Goal: Task Accomplishment & Management: Use online tool/utility

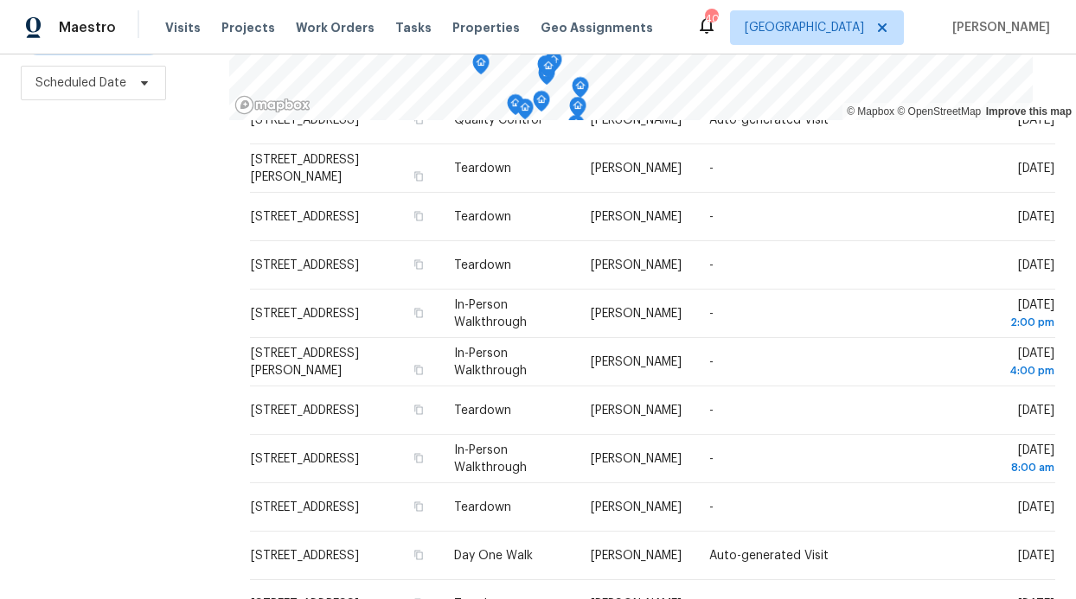
scroll to position [259, 0]
click at [305, 23] on span "Work Orders" at bounding box center [335, 27] width 79 height 17
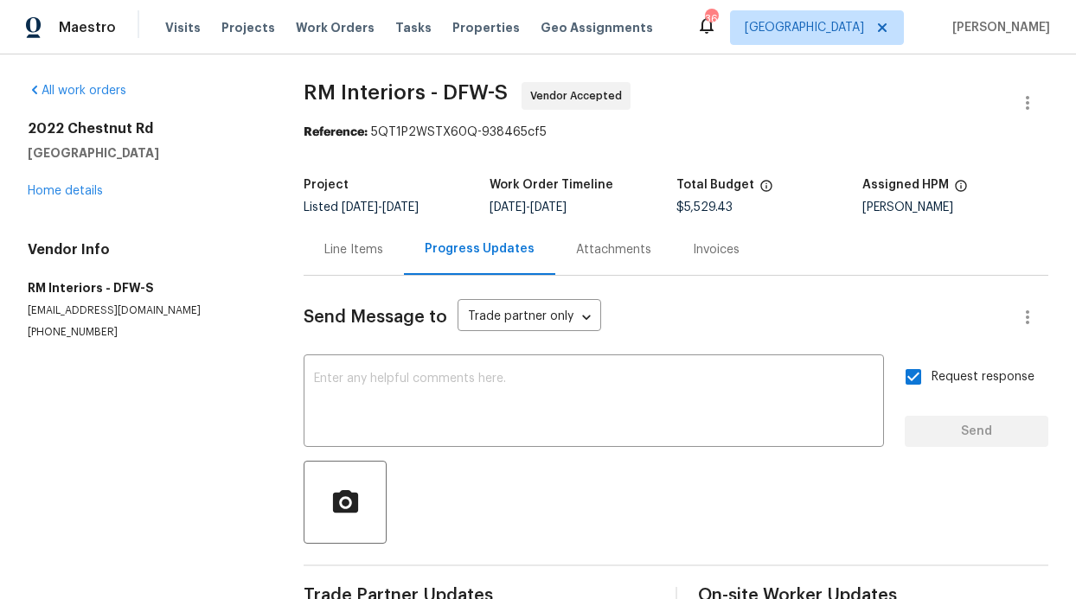
scroll to position [13, 0]
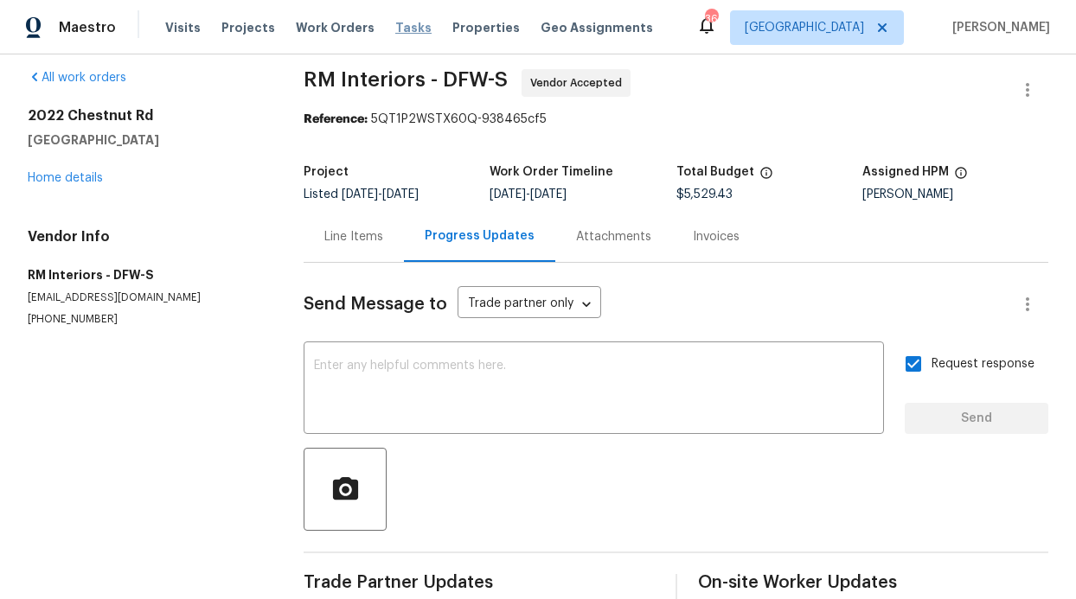
click at [406, 29] on span "Tasks" at bounding box center [413, 28] width 36 height 12
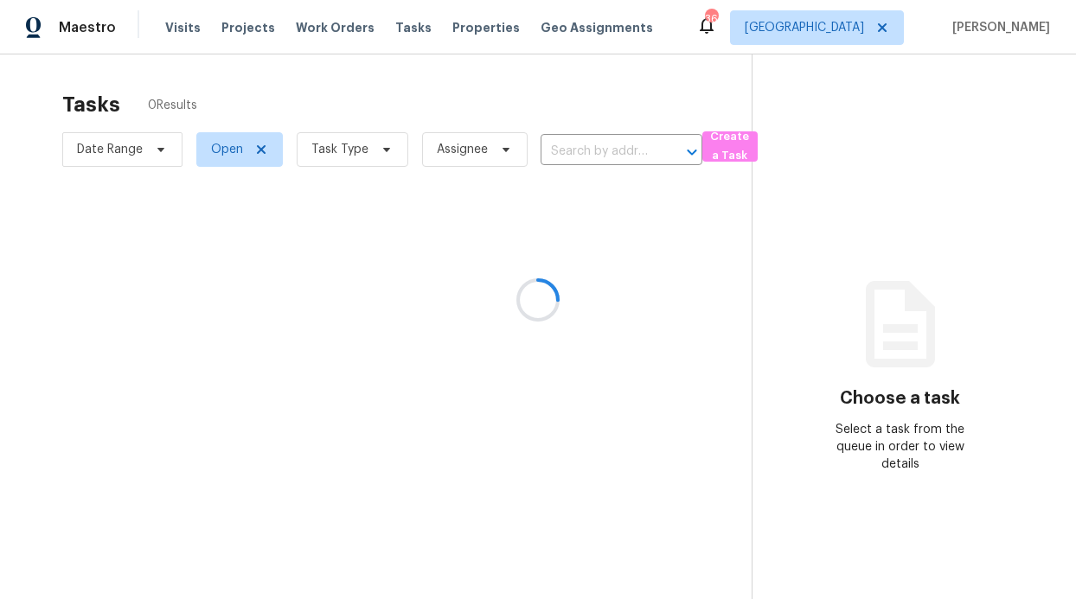
click at [343, 32] on div at bounding box center [538, 299] width 1076 height 599
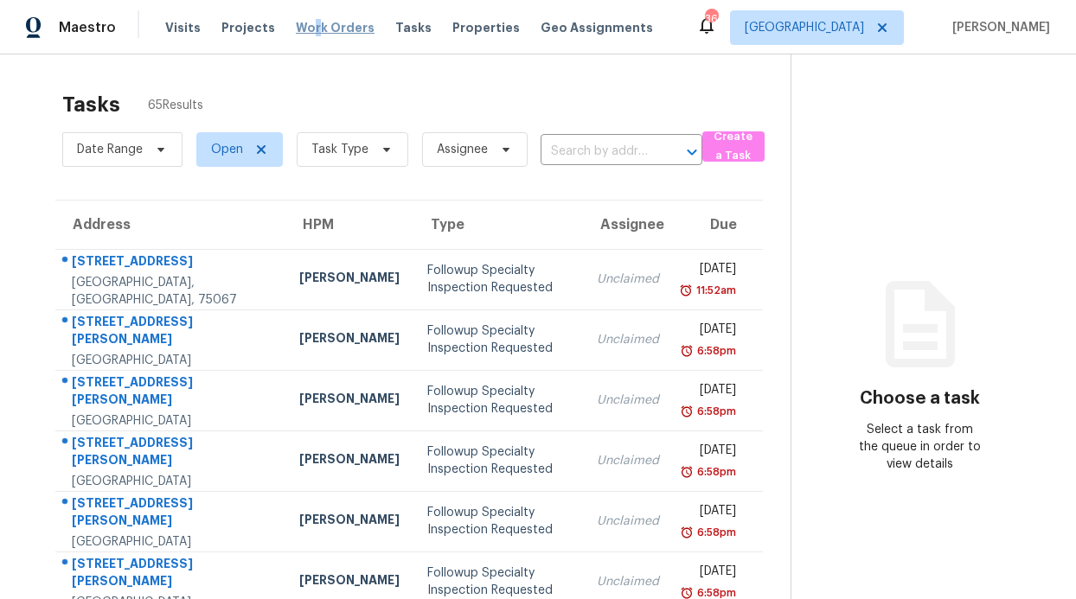
click at [305, 25] on span "Work Orders" at bounding box center [335, 27] width 79 height 17
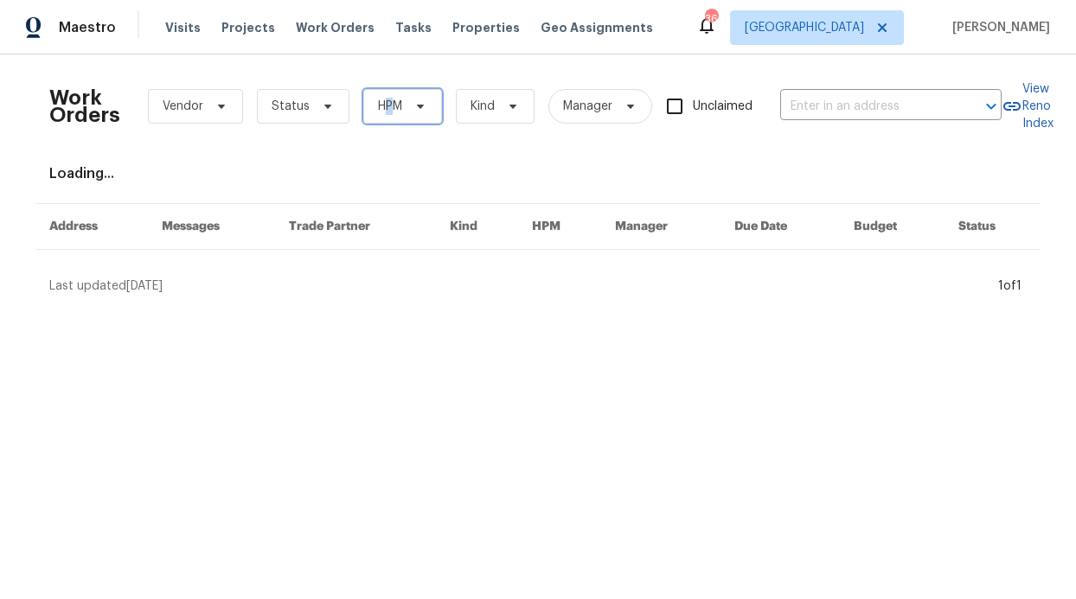
click at [381, 105] on span "HPM" at bounding box center [390, 106] width 24 height 17
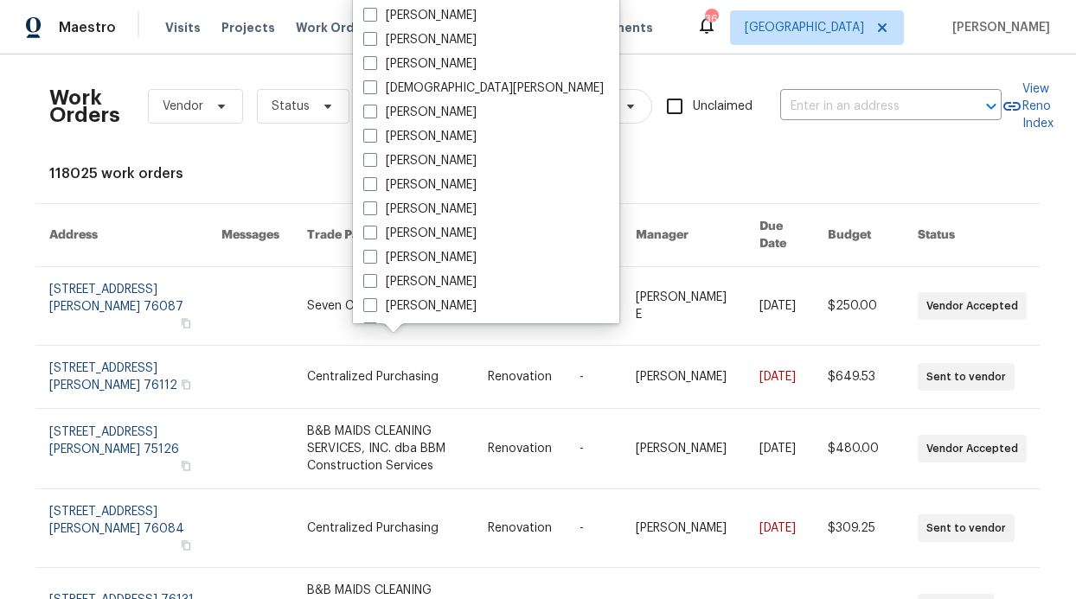
scroll to position [965, 0]
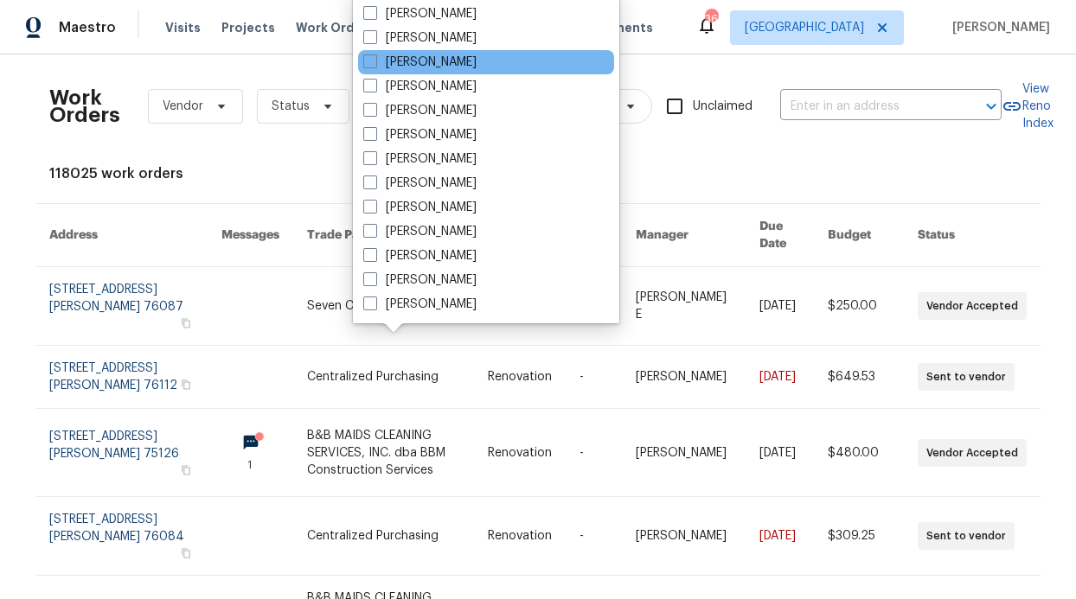
click at [465, 52] on div "[PERSON_NAME]" at bounding box center [486, 62] width 256 height 24
click at [465, 54] on label "[PERSON_NAME]" at bounding box center [419, 62] width 113 height 17
click at [375, 54] on input "[PERSON_NAME]" at bounding box center [368, 59] width 11 height 11
checkbox input "true"
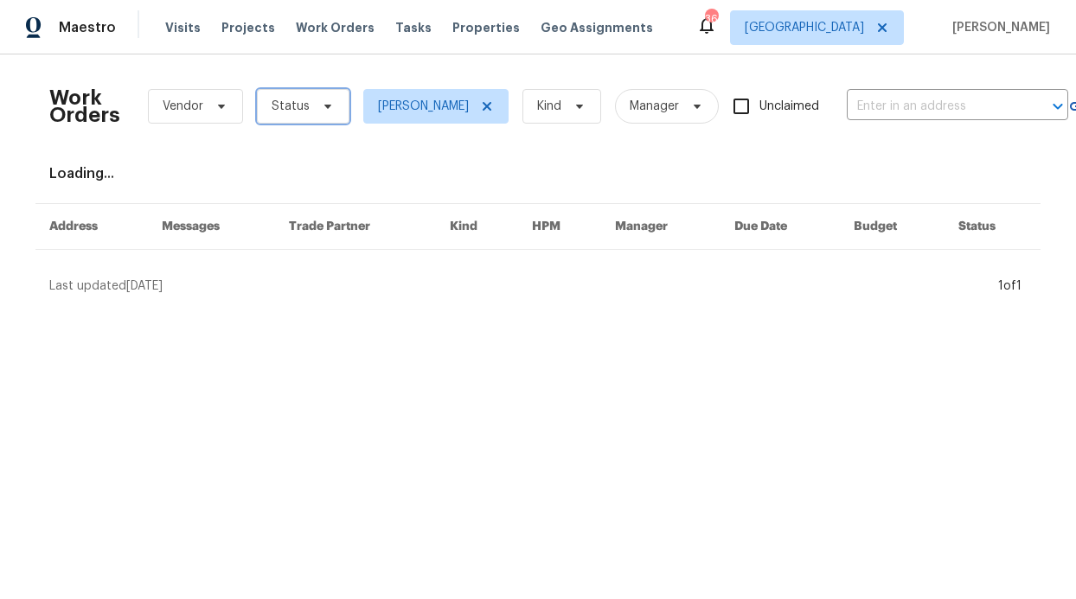
click at [286, 95] on span "Status" at bounding box center [303, 106] width 93 height 35
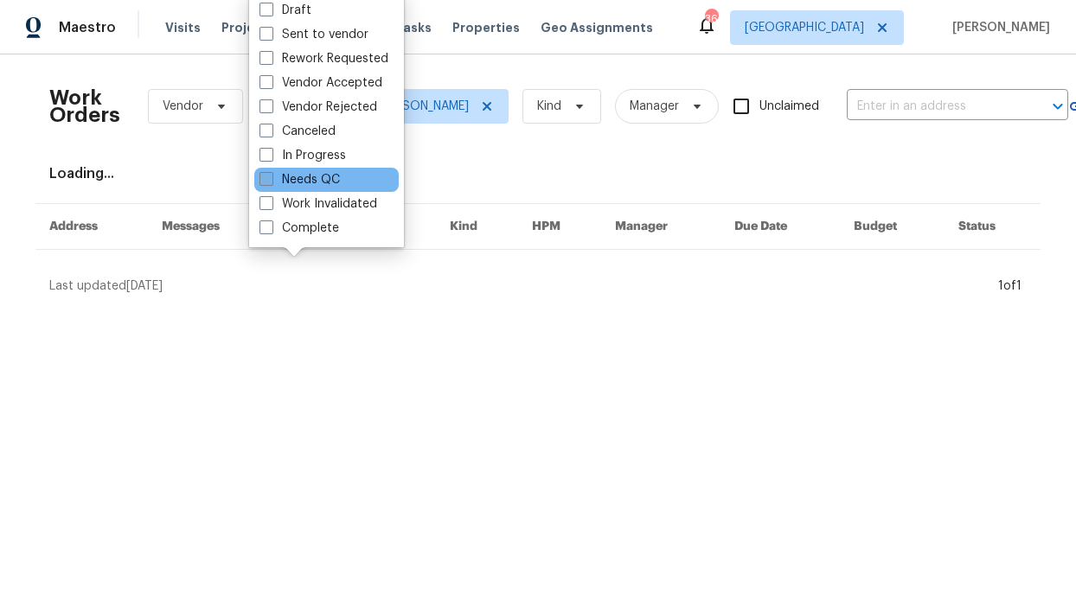
click at [296, 183] on label "Needs QC" at bounding box center [300, 179] width 80 height 17
click at [271, 183] on input "Needs QC" at bounding box center [265, 176] width 11 height 11
checkbox input "true"
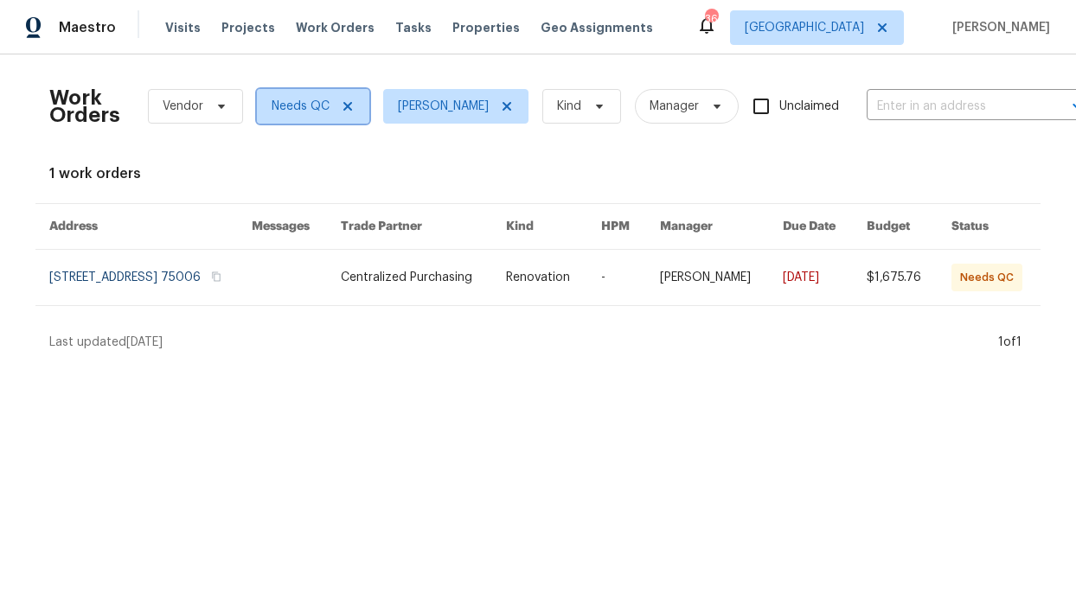
click at [346, 106] on span "Needs QC" at bounding box center [313, 106] width 112 height 35
click at [463, 70] on div "Work Orders Vendor Needs QC RonDerrick Jackson Kind Manager Unclaimed ​" at bounding box center [568, 106] width 1039 height 76
click at [458, 52] on div "Maestro Visits Projects Work Orders Tasks Properties Geo Assignments 36 Dallas …" at bounding box center [538, 27] width 1076 height 54
click at [470, 23] on span "Properties" at bounding box center [485, 27] width 67 height 17
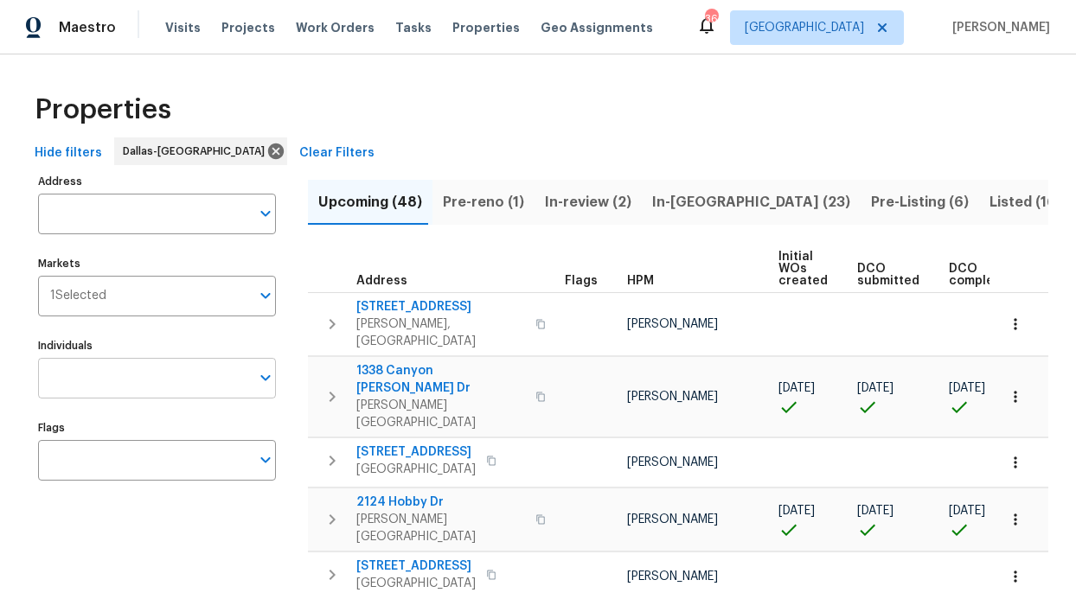
click at [181, 366] on input "Individuals" at bounding box center [144, 378] width 212 height 41
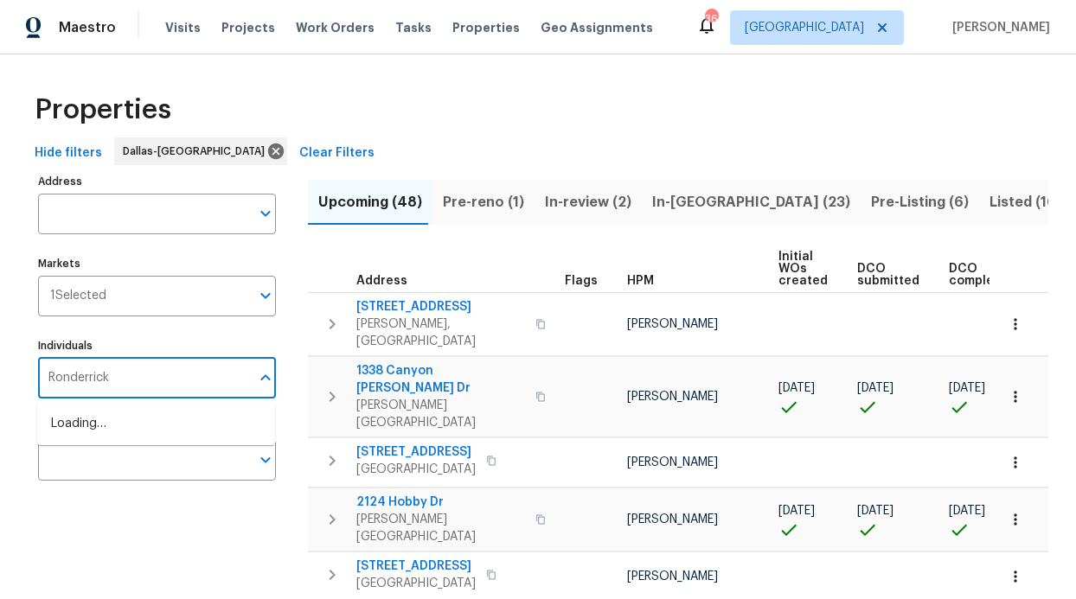
type input "Ronderrick"
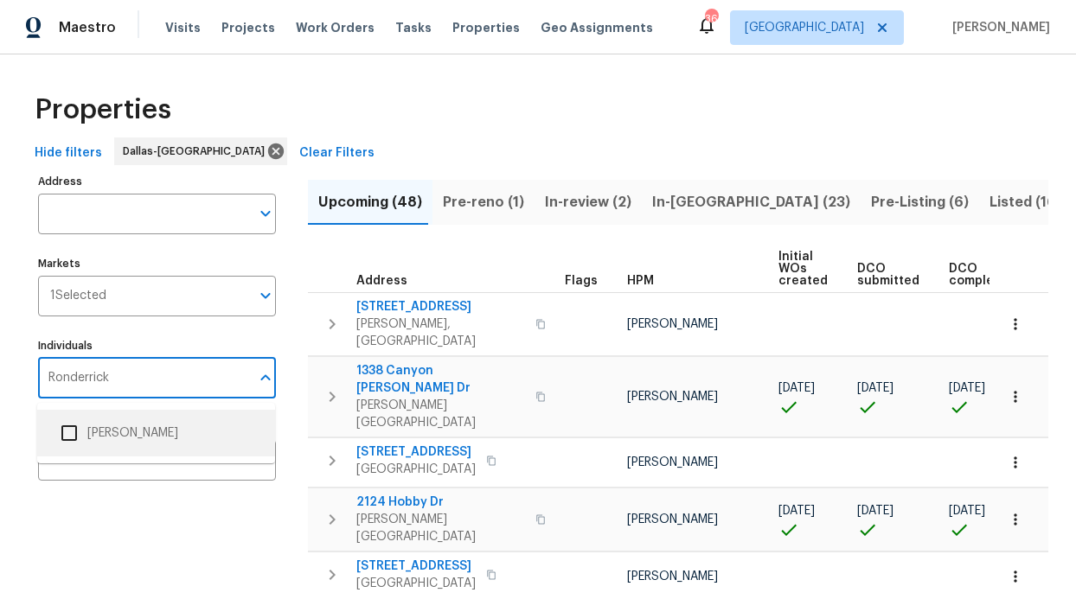
click at [215, 443] on li "[PERSON_NAME]" at bounding box center [156, 433] width 210 height 36
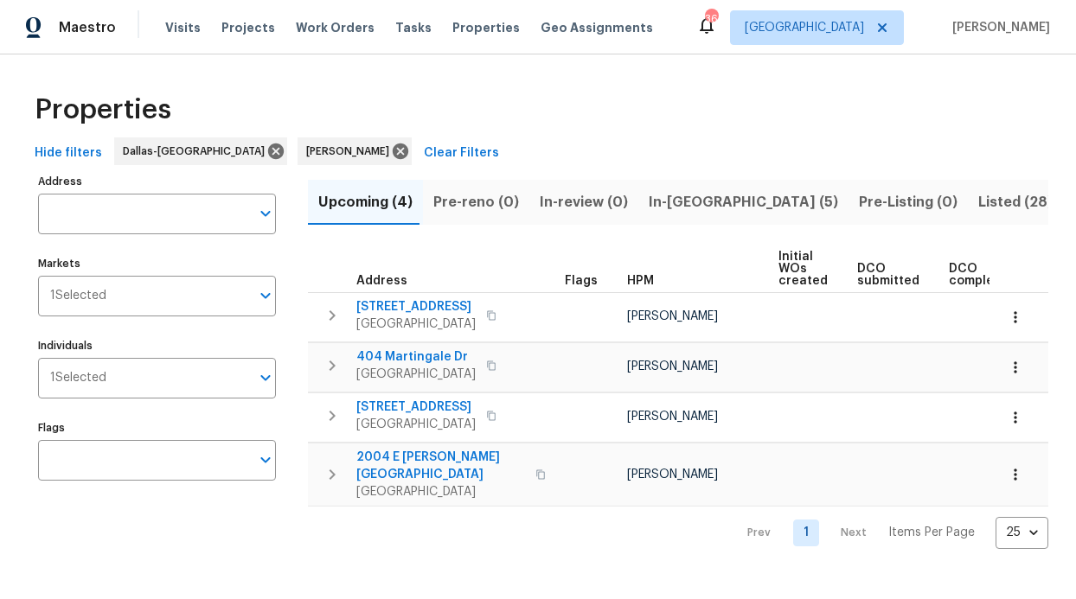
click at [687, 198] on span "In-reno (5)" at bounding box center [743, 202] width 189 height 24
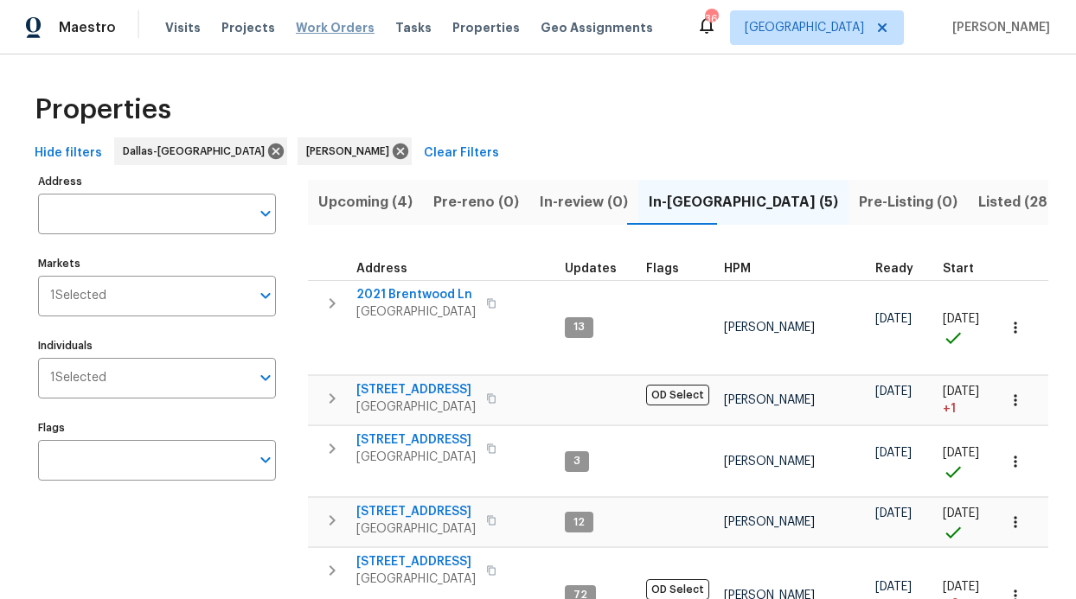
click at [312, 27] on span "Work Orders" at bounding box center [335, 27] width 79 height 17
